Goal: Task Accomplishment & Management: Manage account settings

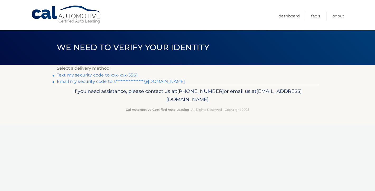
click at [98, 73] on link "Text my security code to xxx-xxx-5561" at bounding box center [97, 75] width 81 height 5
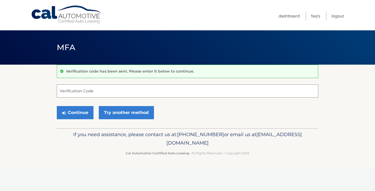
click at [93, 93] on input "Verification Code" at bounding box center [187, 90] width 261 height 13
type input "384381"
click at [57, 106] on button "Continue" at bounding box center [75, 112] width 37 height 13
click at [82, 114] on button "Continue" at bounding box center [75, 112] width 37 height 13
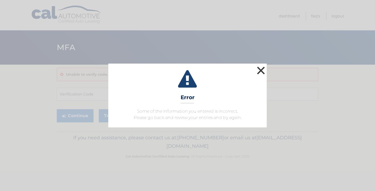
click at [259, 68] on button "×" at bounding box center [261, 70] width 11 height 11
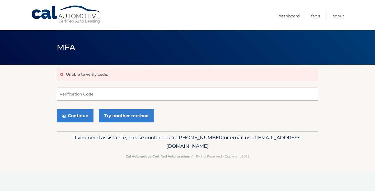
click at [200, 92] on input "Verification Code" at bounding box center [187, 94] width 261 height 13
type input "384381"
click at [84, 118] on button "Continue" at bounding box center [75, 115] width 37 height 13
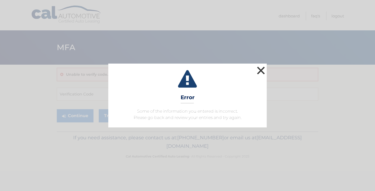
click at [264, 69] on button "×" at bounding box center [261, 70] width 11 height 11
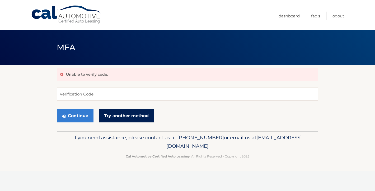
click at [121, 122] on link "Try another method" at bounding box center [126, 115] width 55 height 13
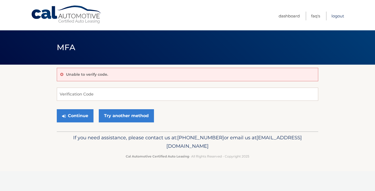
click at [341, 16] on link "Logout" at bounding box center [337, 16] width 13 height 9
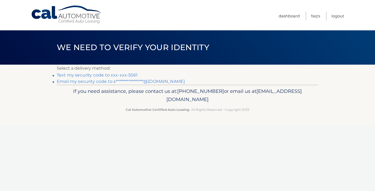
click at [106, 83] on link "**********" at bounding box center [121, 81] width 128 height 5
